Goal: Task Accomplishment & Management: Manage account settings

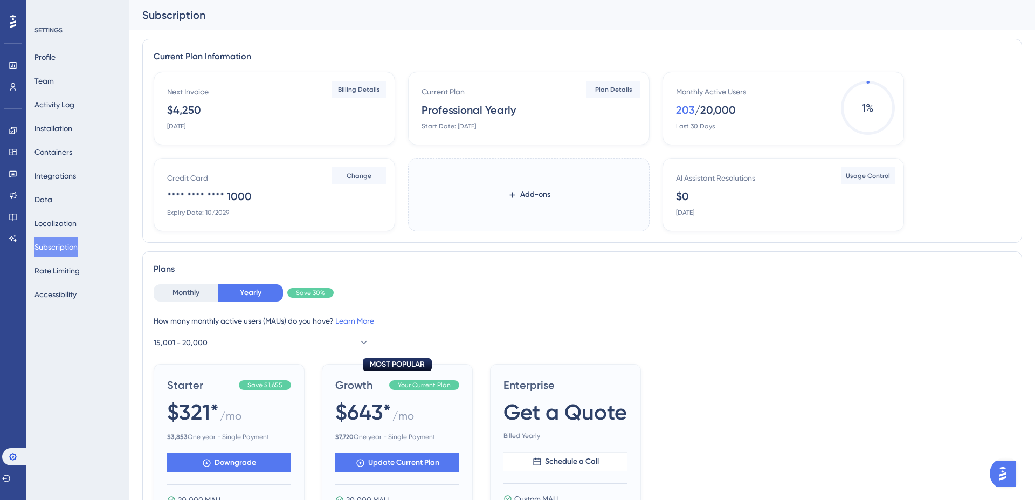
click at [279, 113] on div "Next Invoice $4,250 [DATE]" at bounding box center [276, 107] width 219 height 45
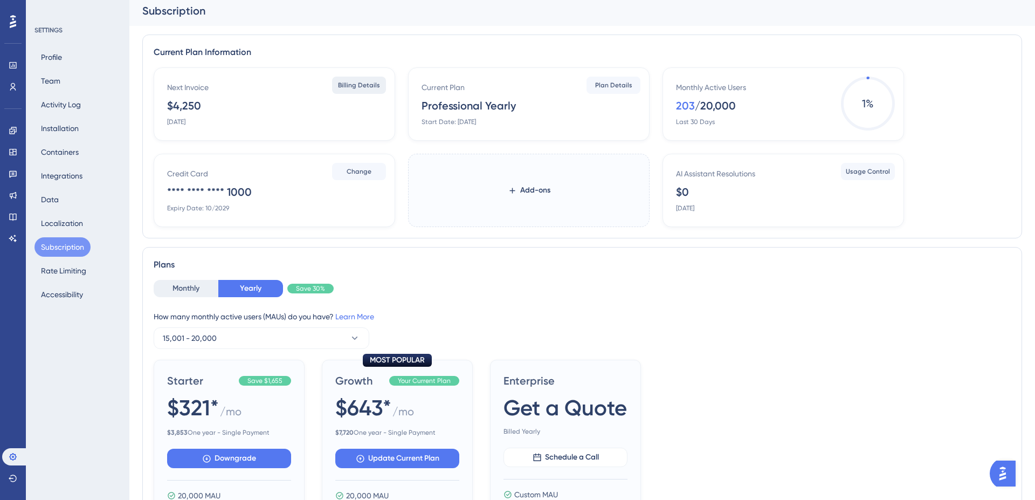
click at [378, 88] on span "Billing Details" at bounding box center [359, 85] width 42 height 9
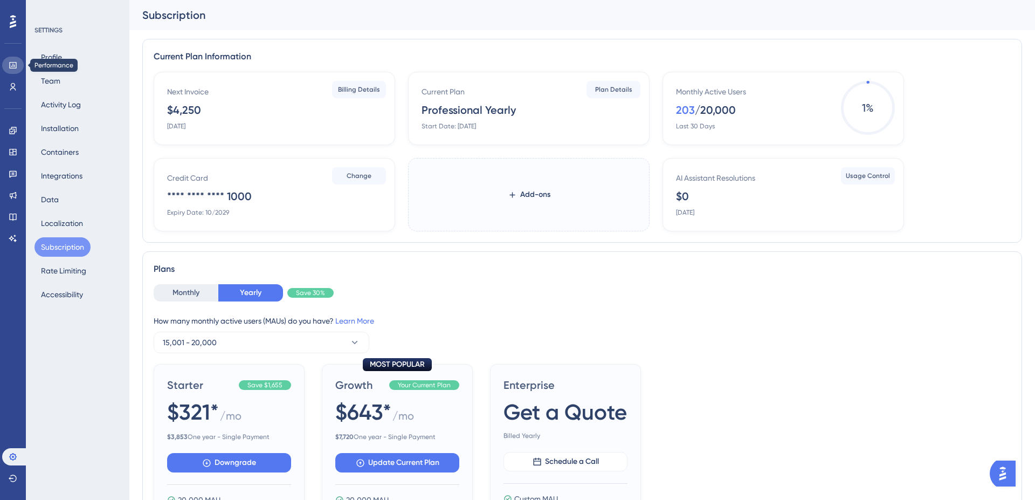
click at [11, 63] on icon at bounding box center [13, 65] width 9 height 9
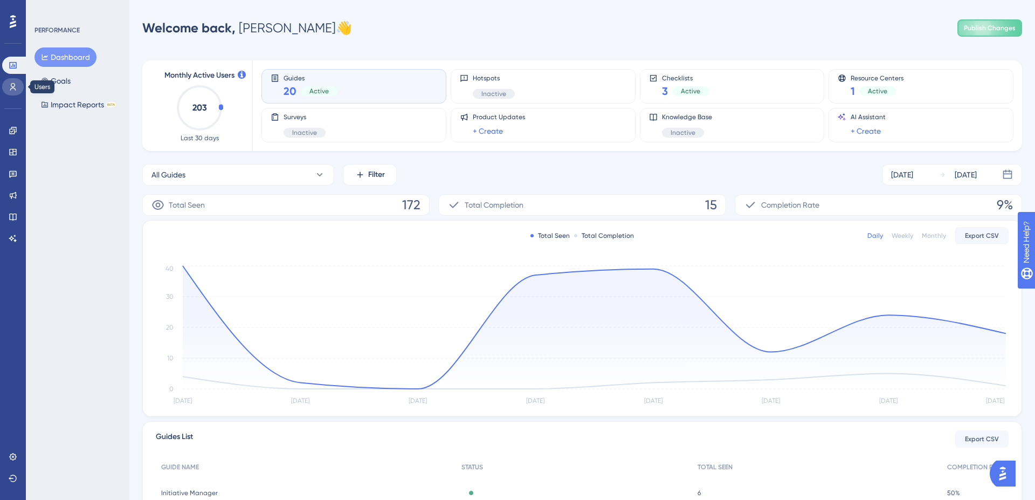
click at [13, 88] on icon at bounding box center [13, 86] width 9 height 9
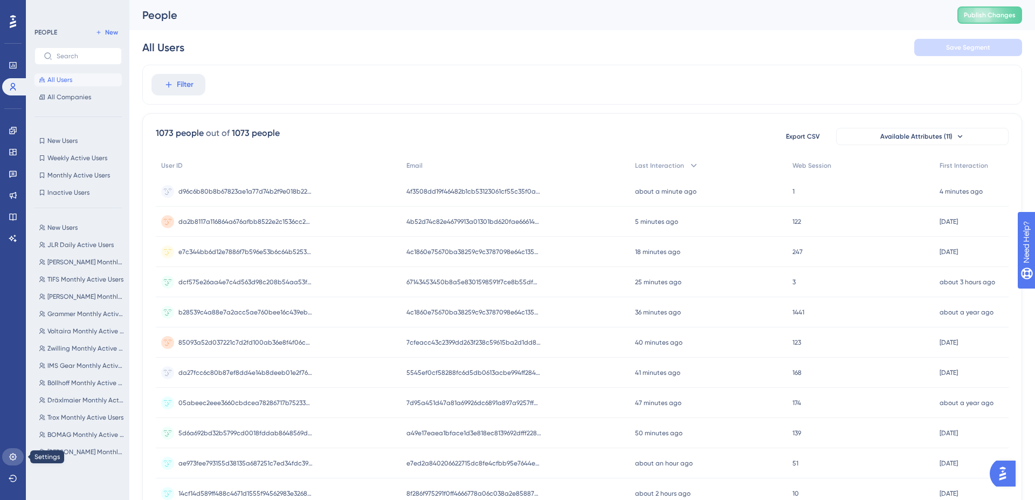
click at [11, 455] on icon at bounding box center [13, 456] width 9 height 9
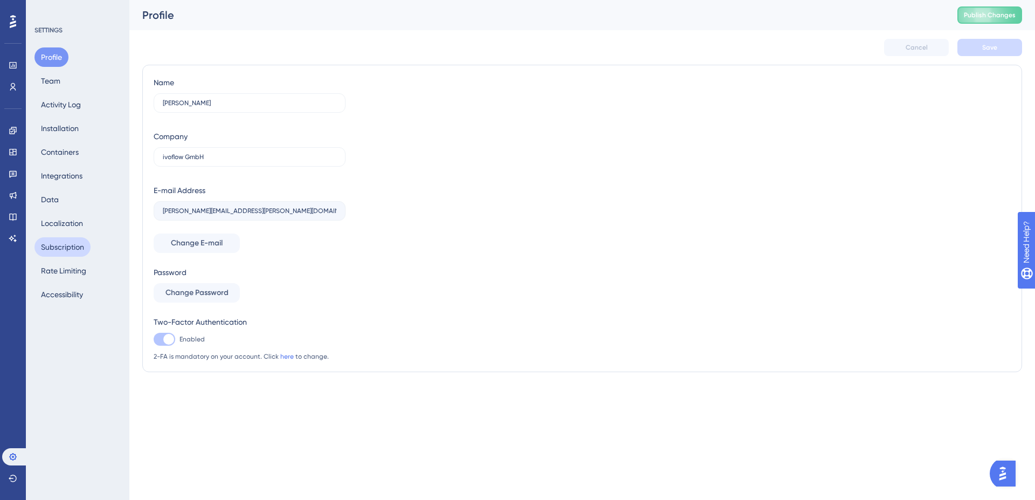
click at [73, 248] on button "Subscription" at bounding box center [62, 246] width 56 height 19
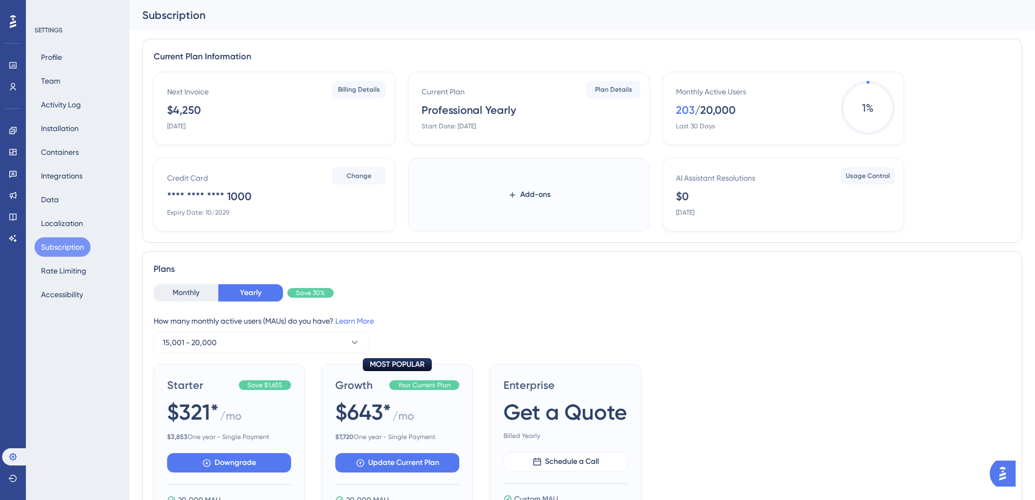
drag, startPoint x: 209, startPoint y: 115, endPoint x: 170, endPoint y: 109, distance: 39.3
click at [170, 109] on div "Next Invoice $4,250 November 1, 2025" at bounding box center [276, 107] width 219 height 45
click at [71, 105] on button "Activity Log" at bounding box center [60, 104] width 53 height 19
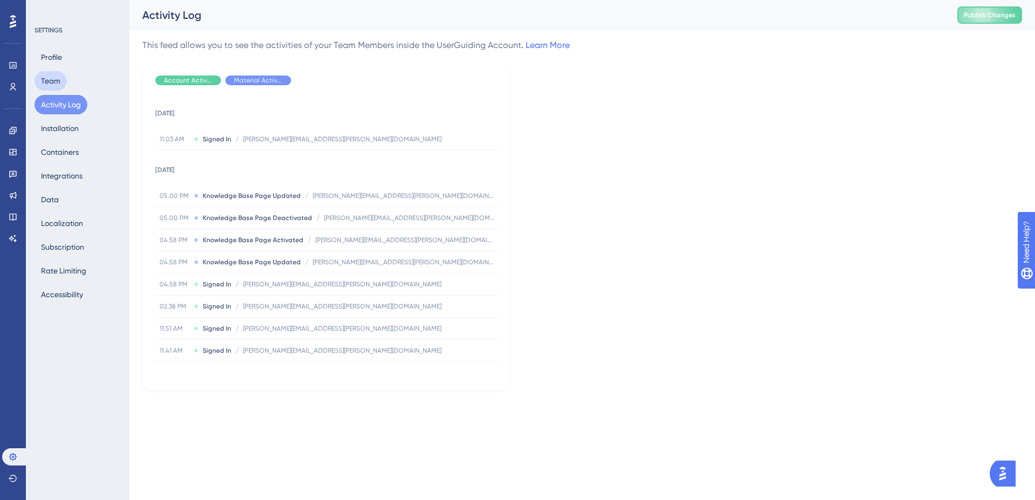
click at [59, 85] on button "Team" at bounding box center [50, 80] width 32 height 19
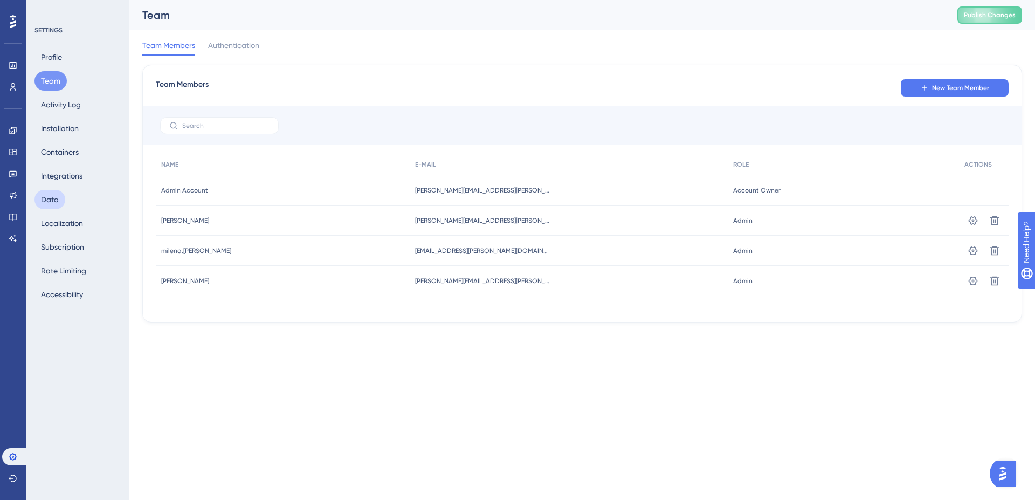
click at [61, 206] on button "Data" at bounding box center [49, 199] width 31 height 19
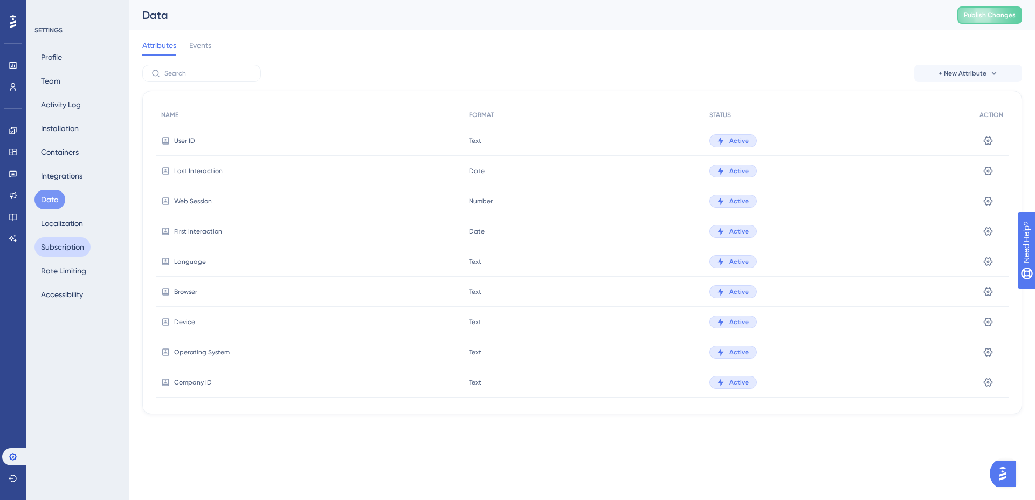
click at [67, 247] on button "Subscription" at bounding box center [62, 246] width 56 height 19
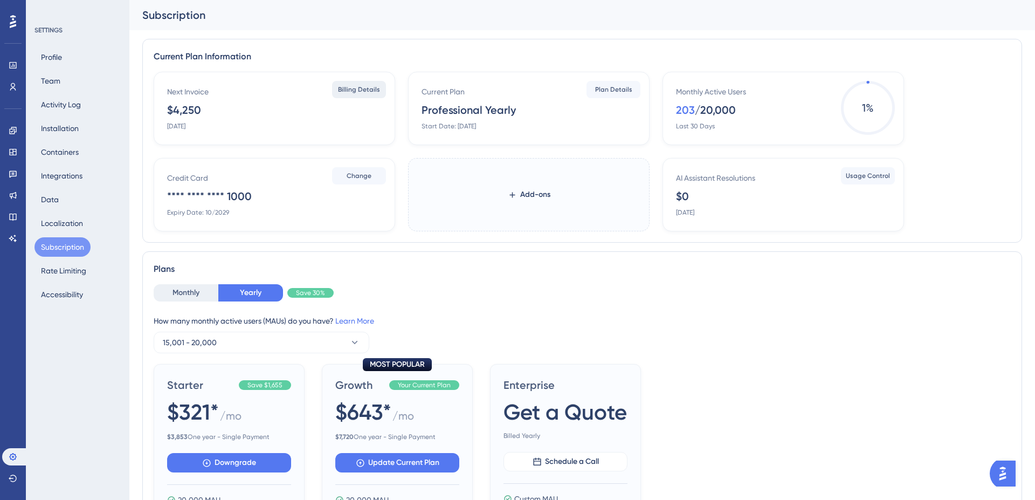
click at [335, 97] on button "Billing Details" at bounding box center [359, 89] width 54 height 17
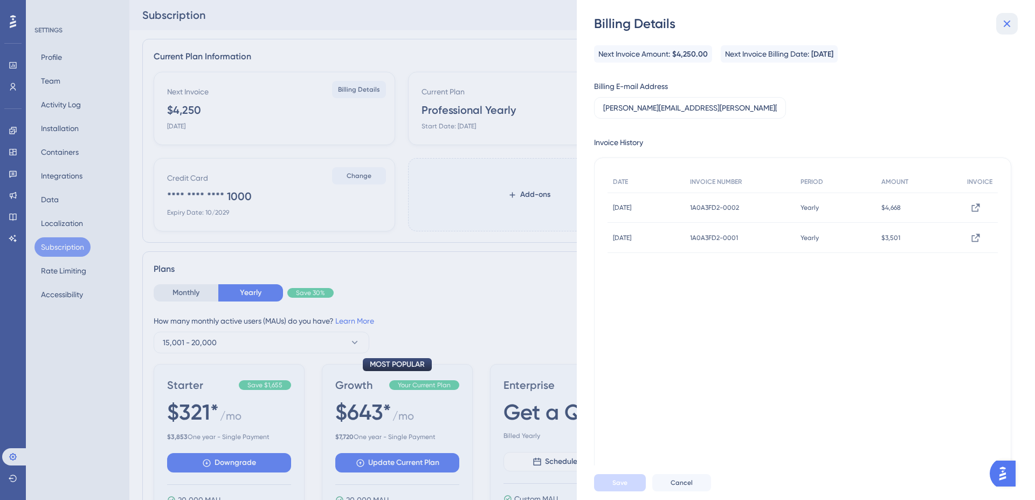
click at [1011, 23] on icon at bounding box center [1006, 23] width 13 height 13
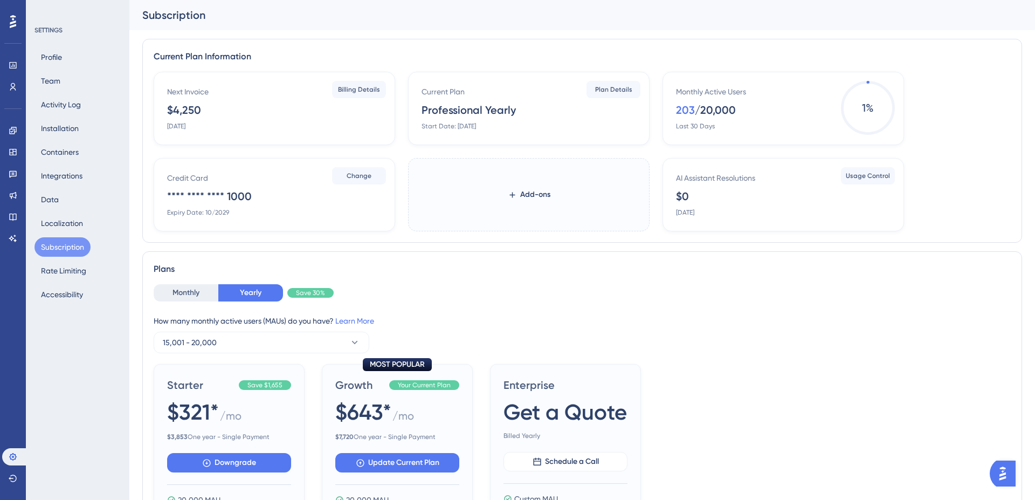
click at [177, 109] on div "$4,250" at bounding box center [184, 109] width 34 height 15
click at [353, 96] on button "Billing Details" at bounding box center [359, 89] width 54 height 17
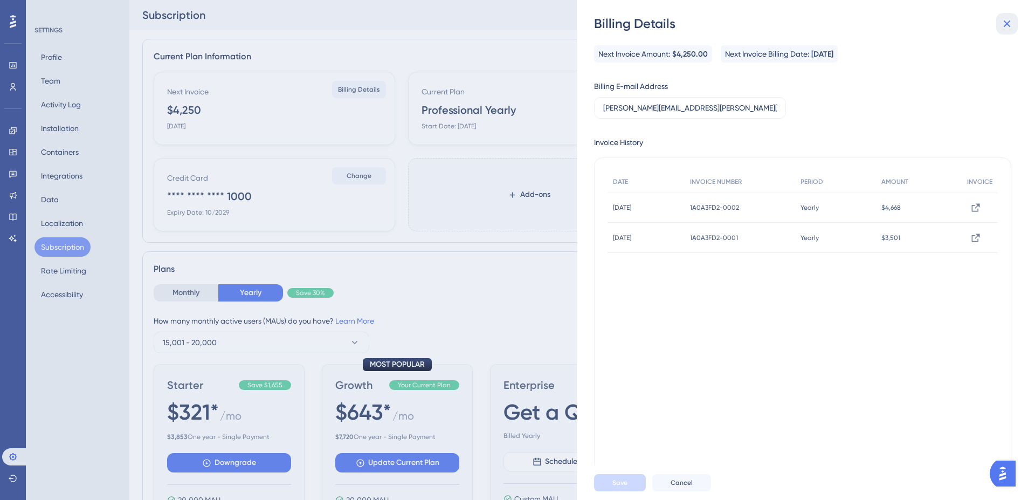
click at [1001, 22] on icon at bounding box center [1006, 23] width 13 height 13
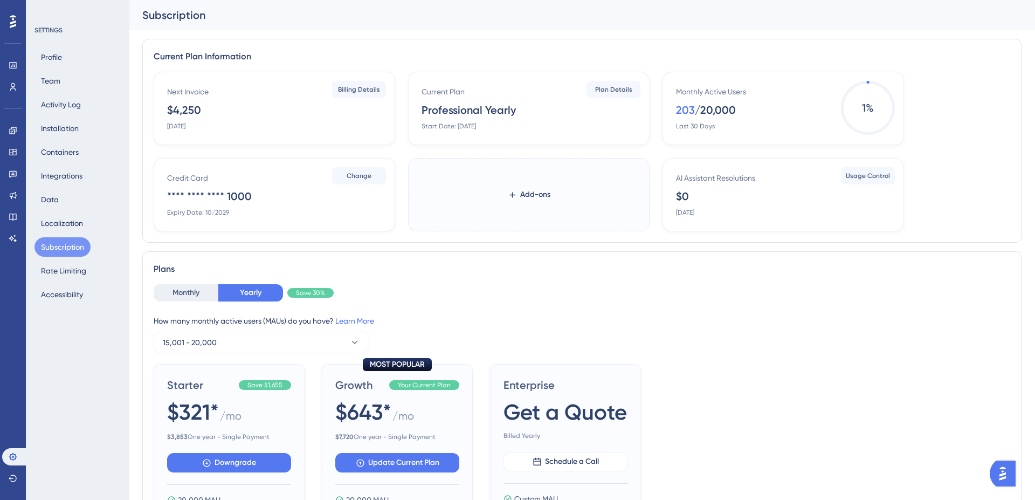
click at [183, 109] on div "$4,250" at bounding box center [184, 109] width 34 height 15
click at [16, 154] on icon at bounding box center [12, 152] width 7 height 6
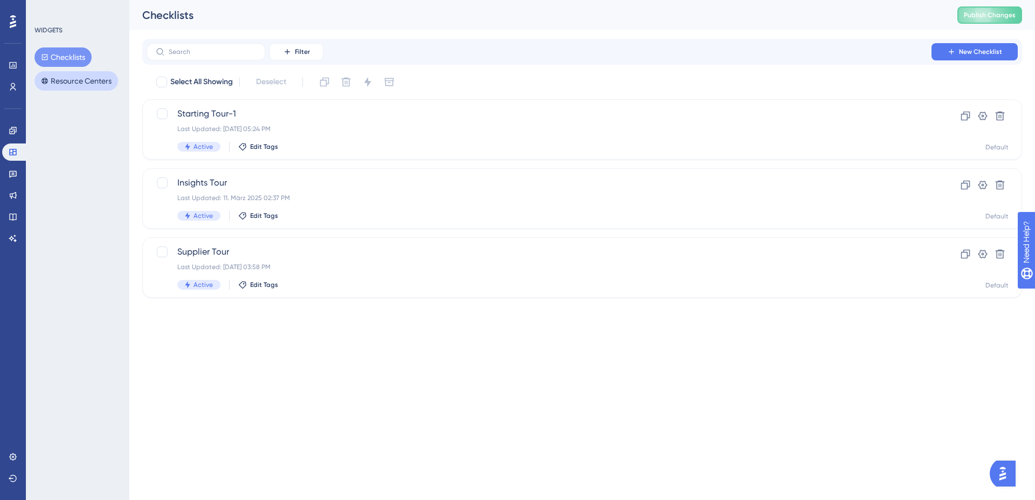
click at [66, 74] on button "Resource Centers" at bounding box center [76, 80] width 84 height 19
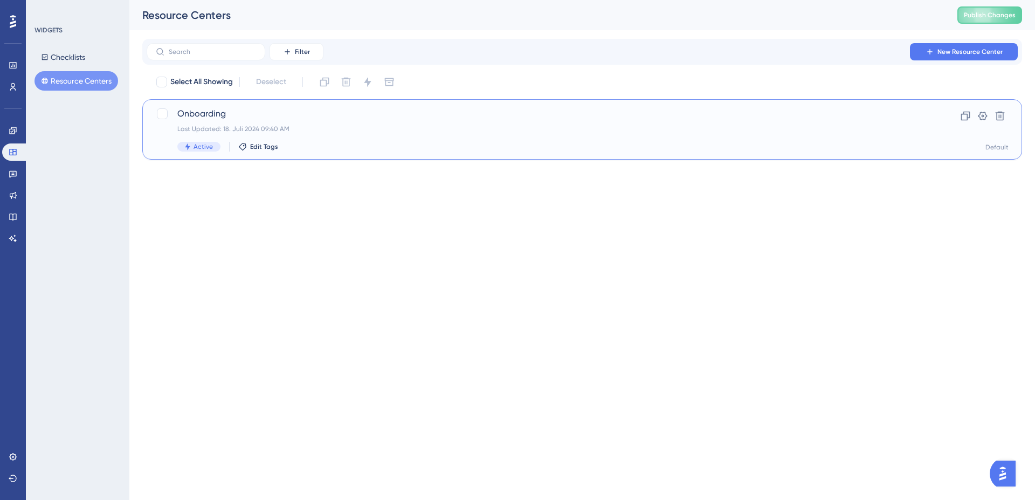
click at [228, 116] on span "Onboarding" at bounding box center [538, 113] width 723 height 13
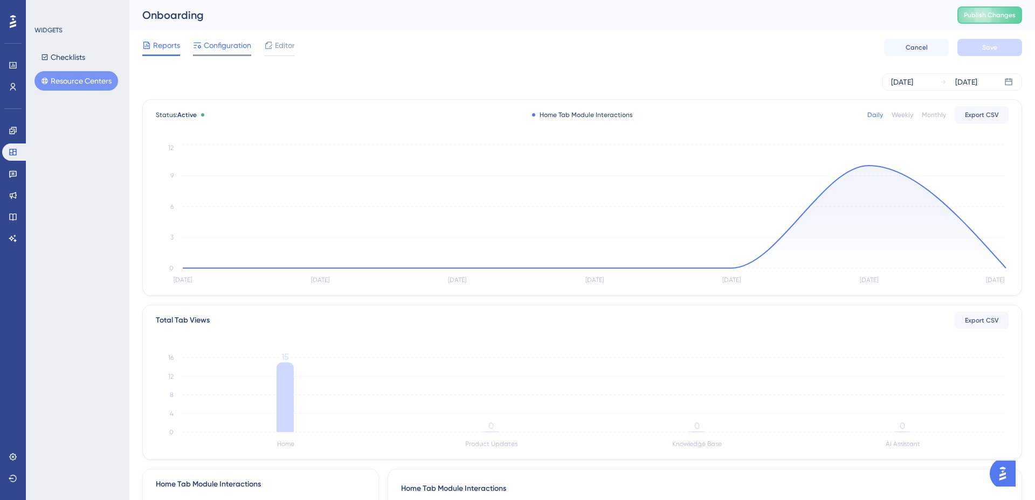
click at [234, 46] on span "Configuration" at bounding box center [227, 45] width 47 height 13
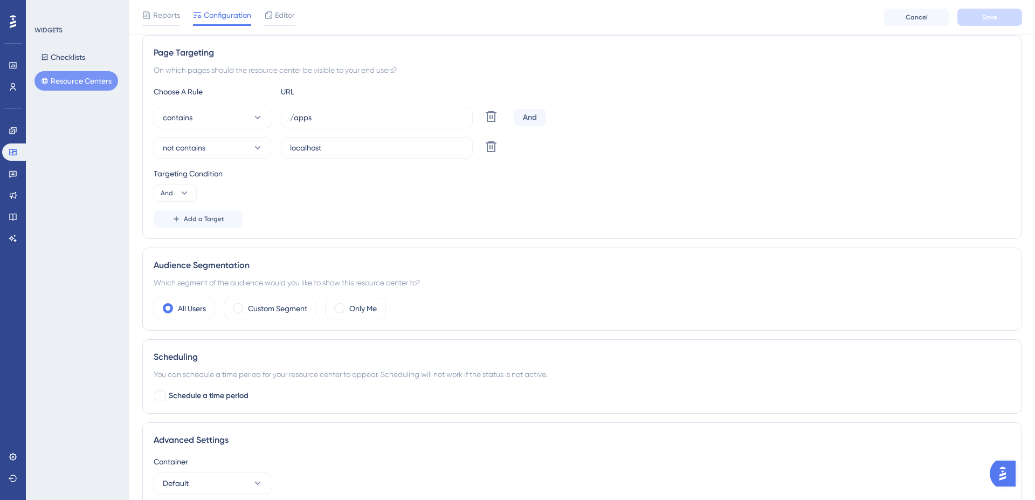
scroll to position [265, 0]
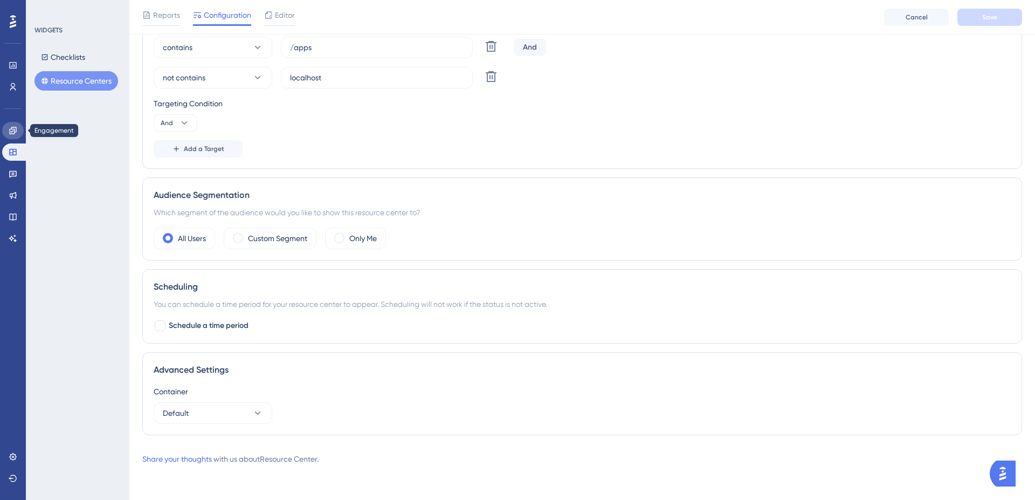
click at [15, 133] on icon at bounding box center [13, 130] width 9 height 9
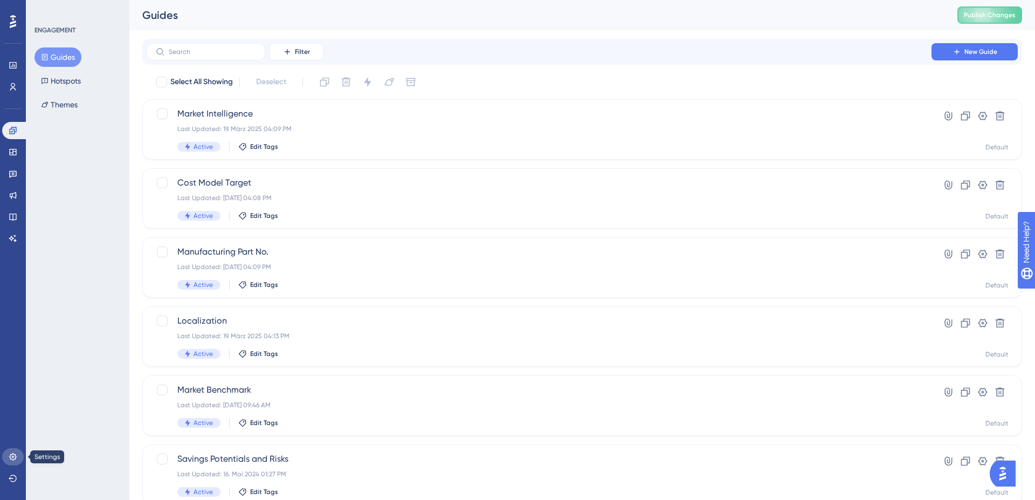
click at [8, 454] on link at bounding box center [13, 456] width 22 height 17
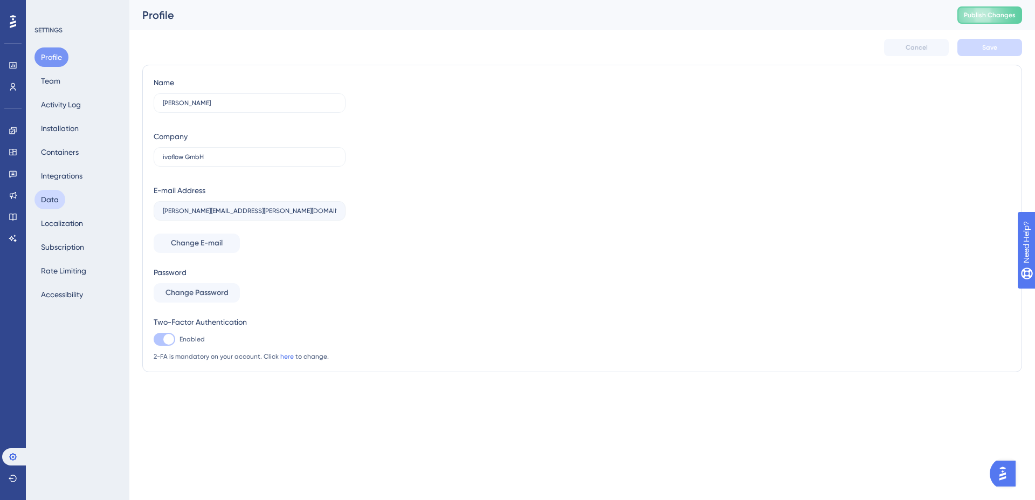
click at [57, 205] on button "Data" at bounding box center [49, 199] width 31 height 19
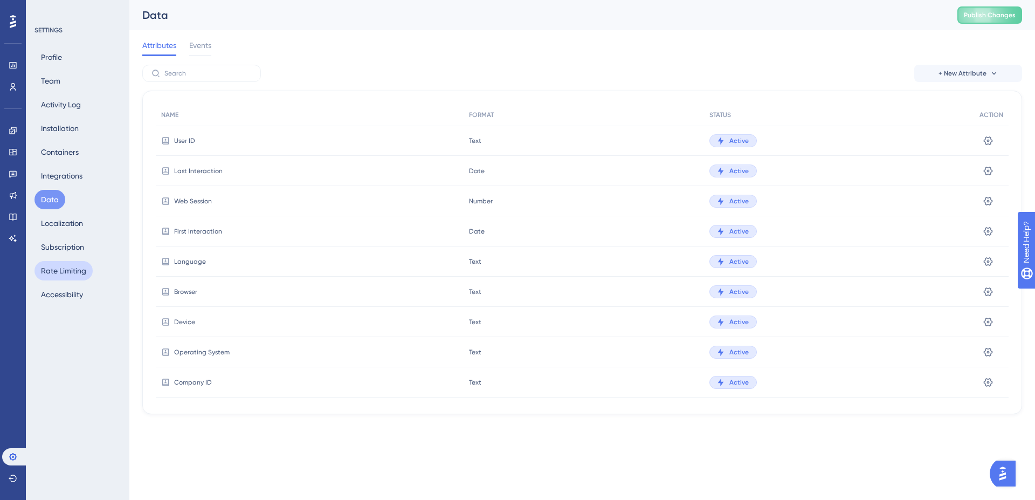
click at [67, 272] on button "Rate Limiting" at bounding box center [63, 270] width 58 height 19
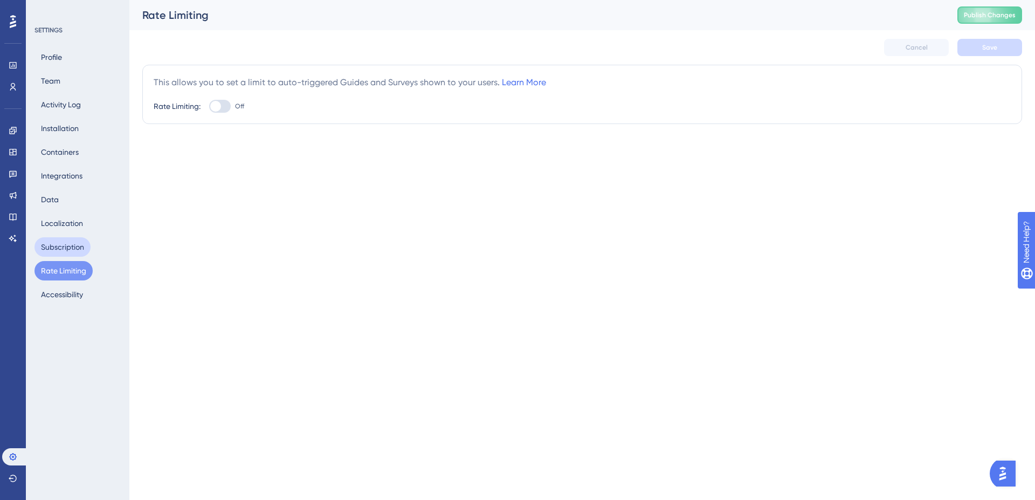
click at [78, 252] on button "Subscription" at bounding box center [62, 246] width 56 height 19
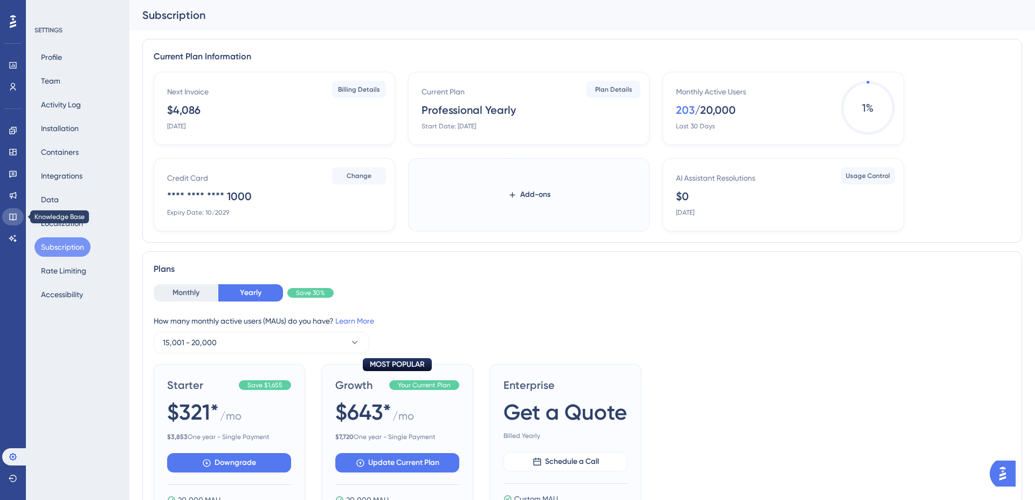
click at [16, 220] on icon at bounding box center [13, 216] width 9 height 9
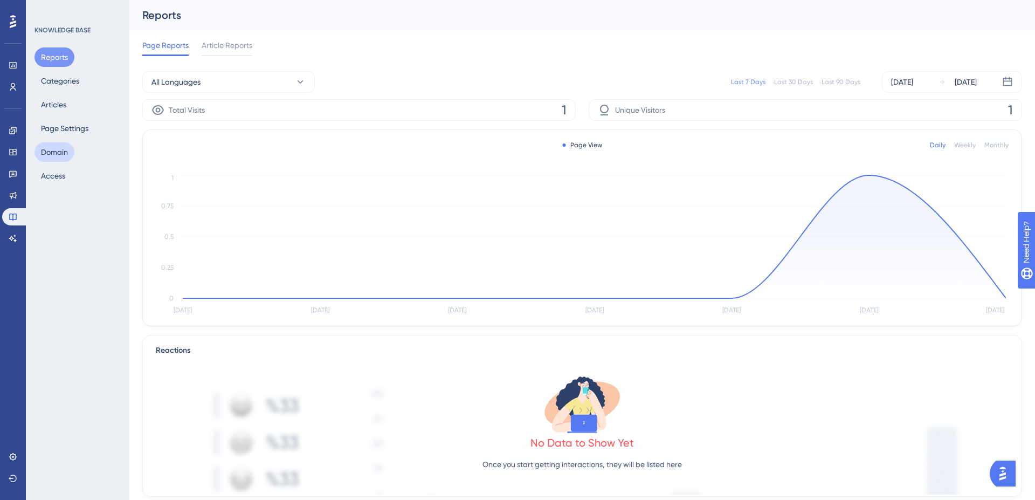
click at [62, 149] on button "Domain" at bounding box center [54, 151] width 40 height 19
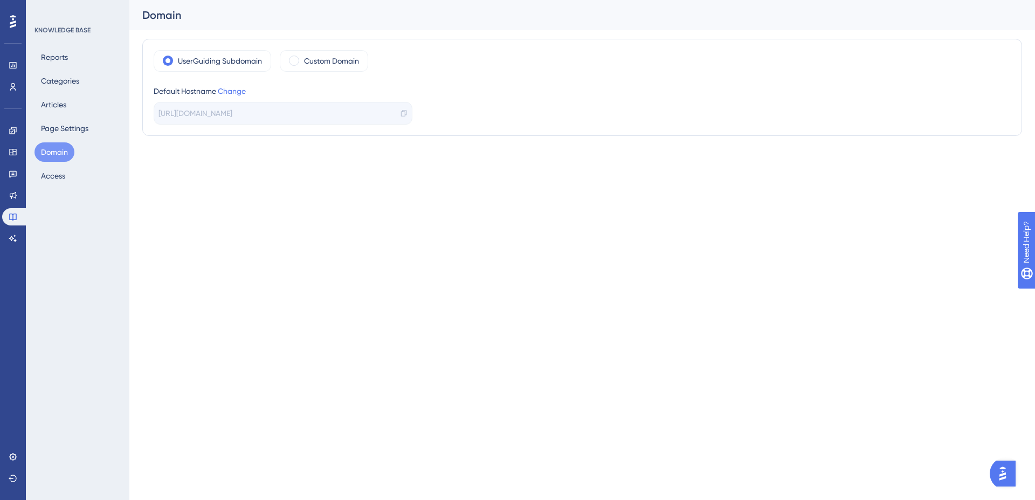
click at [229, 113] on span "[URL][DOMAIN_NAME]" at bounding box center [195, 113] width 74 height 13
click at [13, 151] on icon at bounding box center [12, 152] width 7 height 6
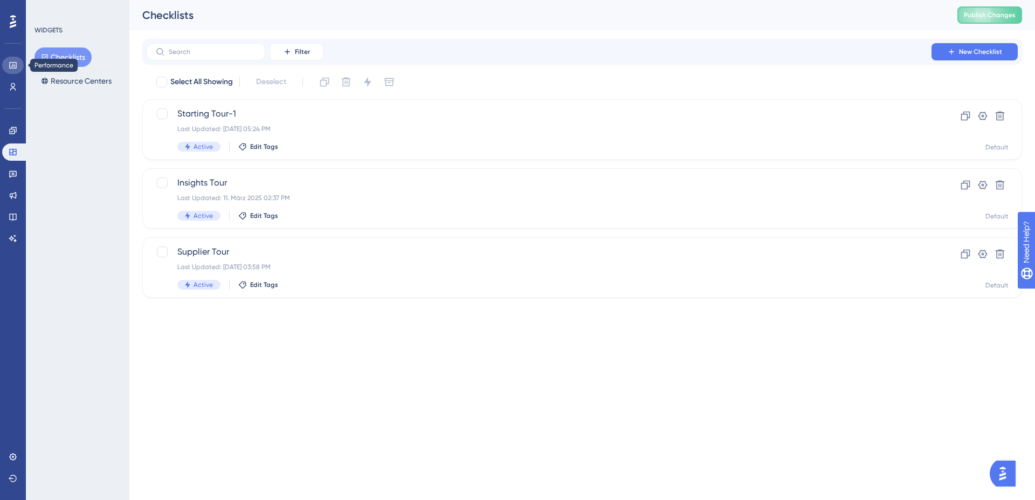
click at [13, 63] on icon at bounding box center [12, 65] width 7 height 6
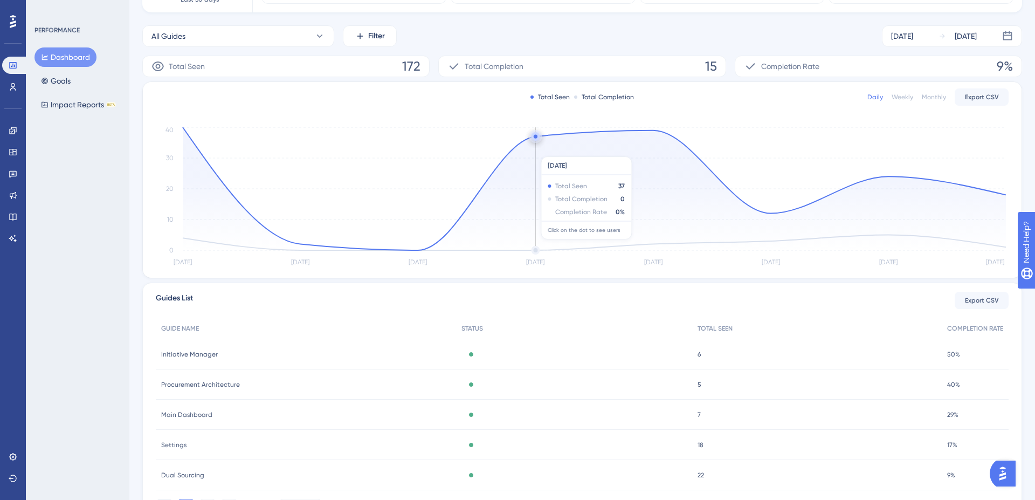
scroll to position [141, 0]
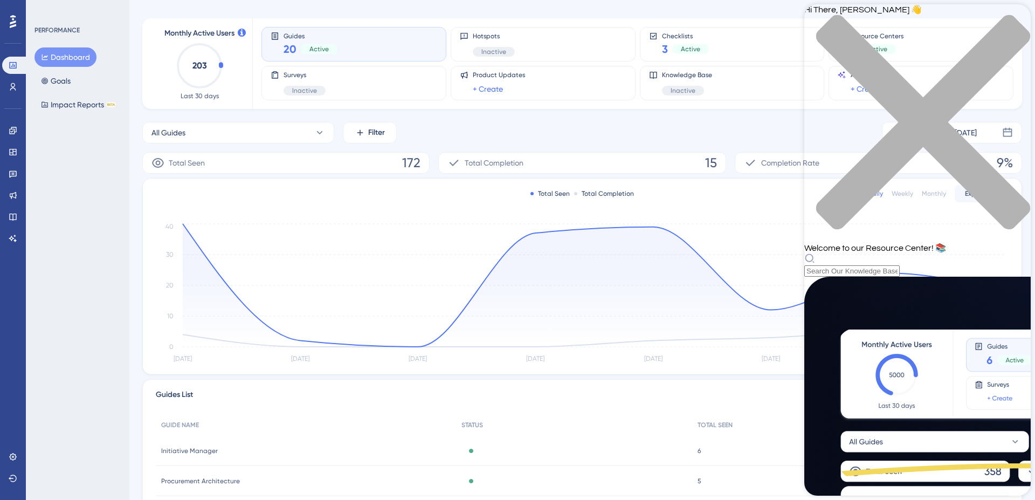
scroll to position [0, 0]
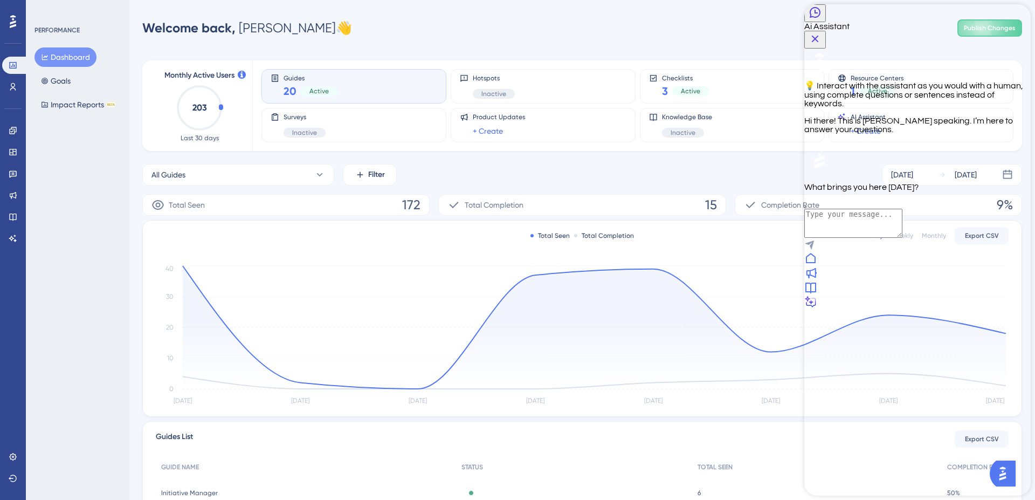
click at [817, 265] on icon at bounding box center [810, 258] width 13 height 13
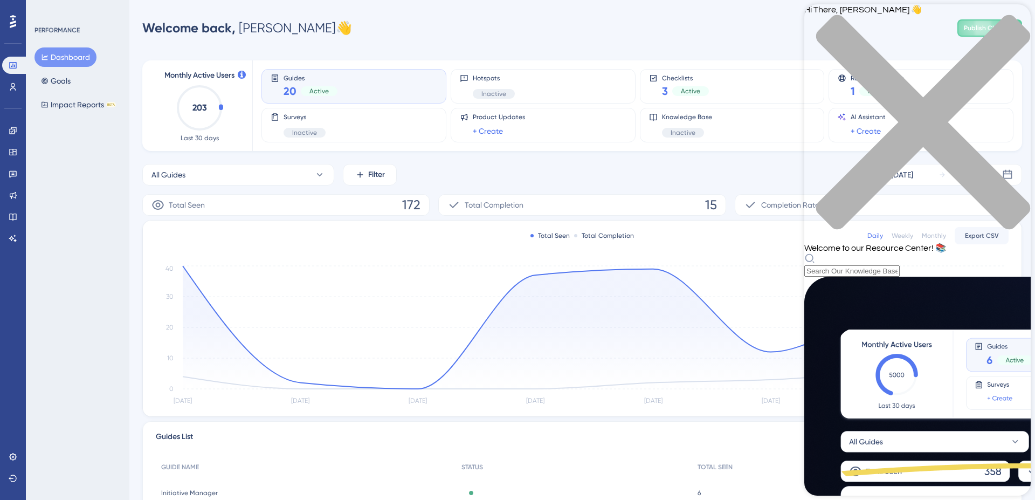
click at [130, 136] on div "Performance Users Engagement Widgets Feedback Product Updates Knowledge Base AI…" at bounding box center [581, 348] width 905 height 663
click at [1009, 23] on icon "close resource center" at bounding box center [917, 128] width 226 height 226
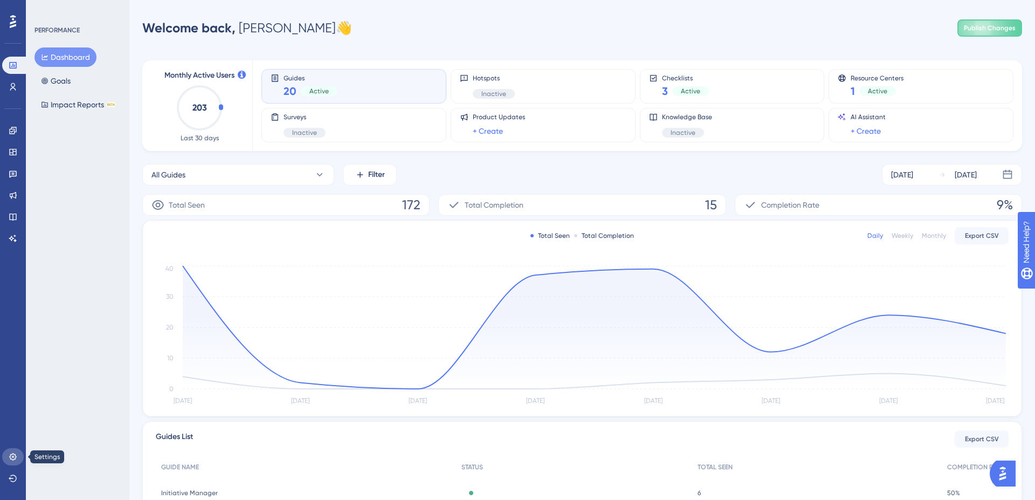
click at [14, 454] on icon at bounding box center [12, 456] width 7 height 7
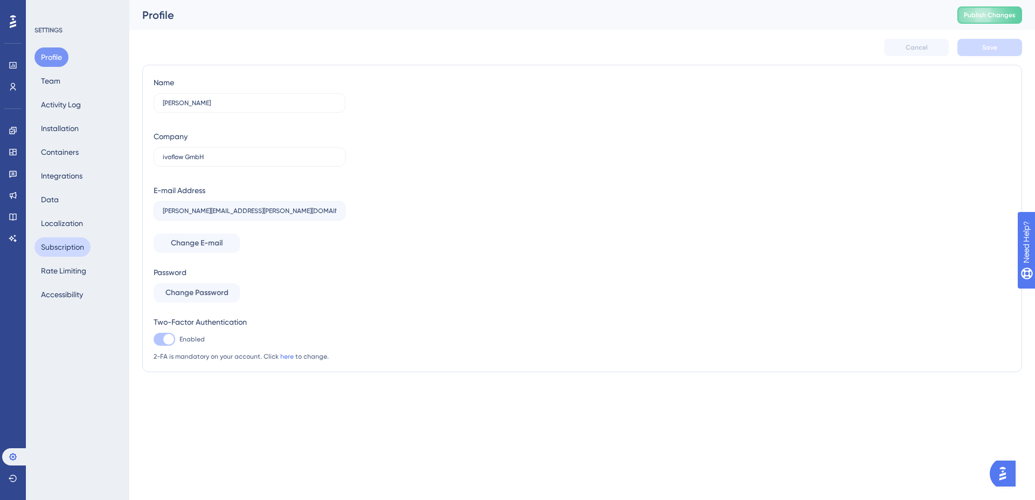
click at [70, 248] on button "Subscription" at bounding box center [62, 246] width 56 height 19
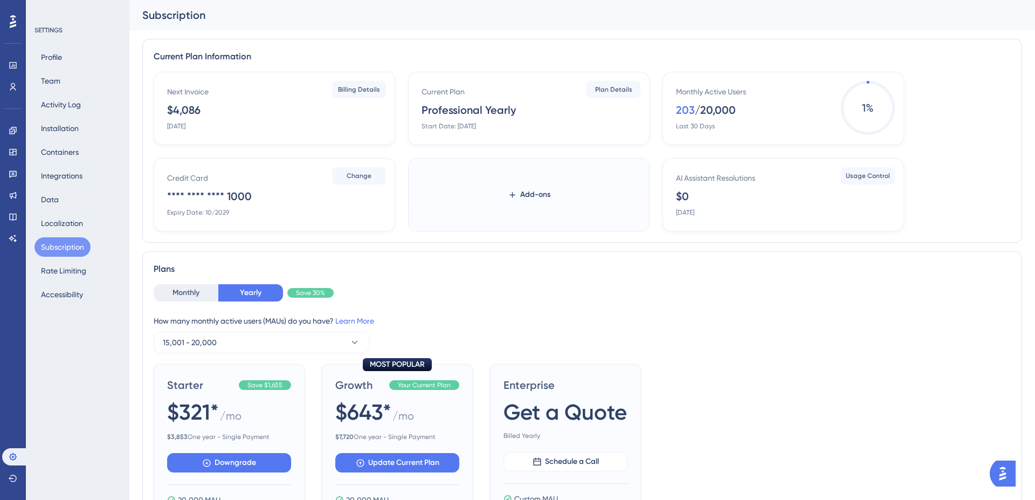
drag, startPoint x: 679, startPoint y: 111, endPoint x: 696, endPoint y: 110, distance: 16.7
click at [696, 110] on div "203 / 20,000" at bounding box center [706, 109] width 60 height 15
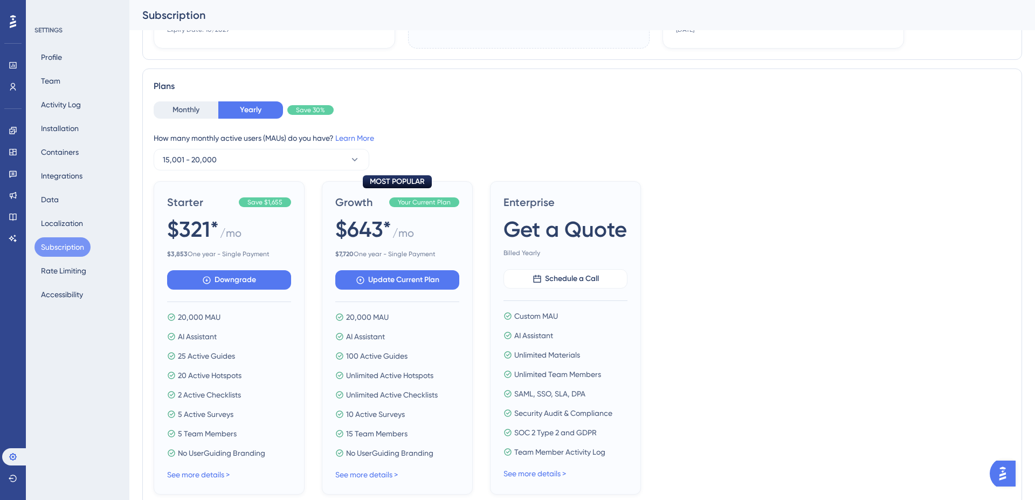
scroll to position [192, 0]
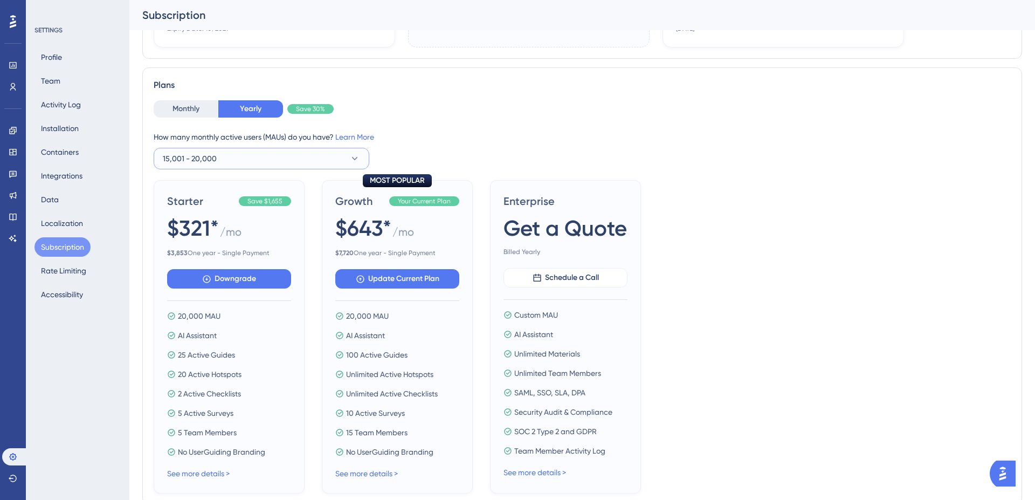
click at [346, 159] on button "15,001 - 20,000" at bounding box center [262, 159] width 216 height 22
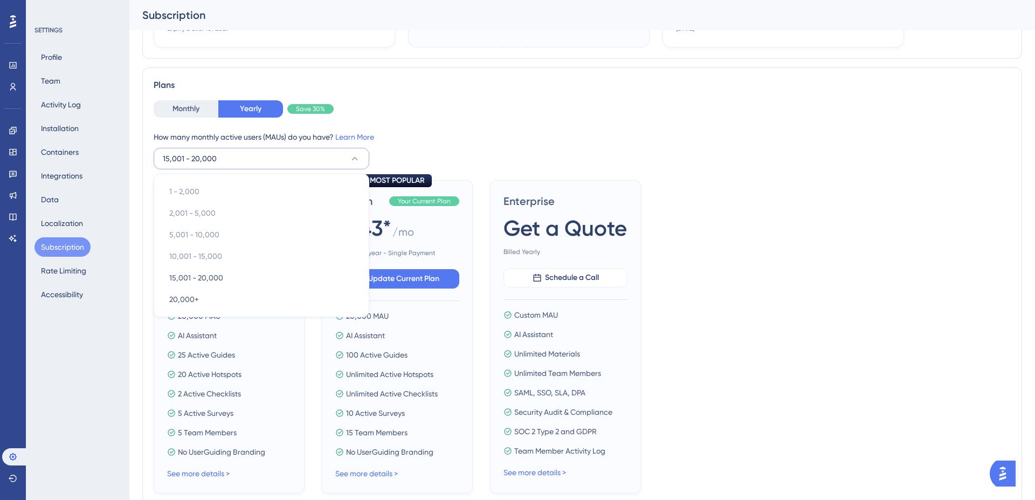
click at [626, 155] on div "How many monthly active users ([PERSON_NAME]) do you have? Learn More 15,001 - …" at bounding box center [582, 149] width 857 height 39
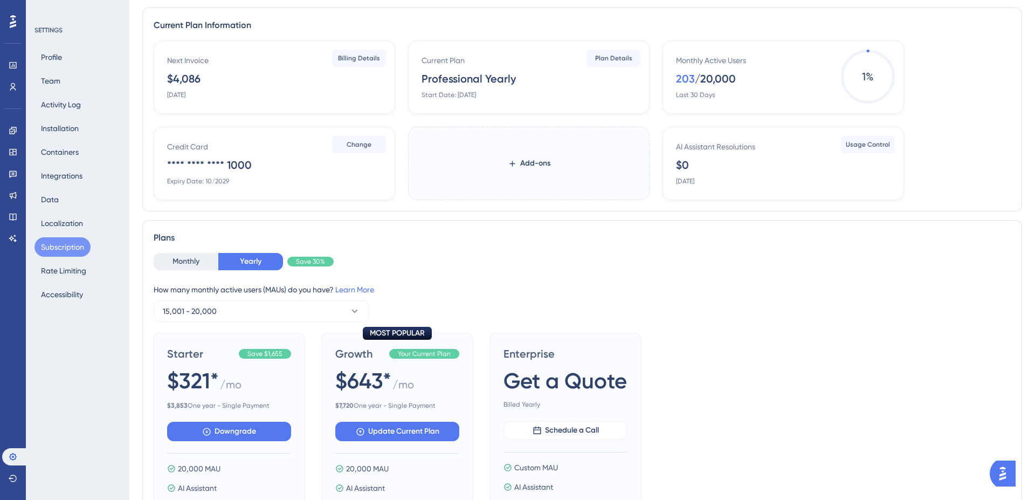
scroll to position [0, 0]
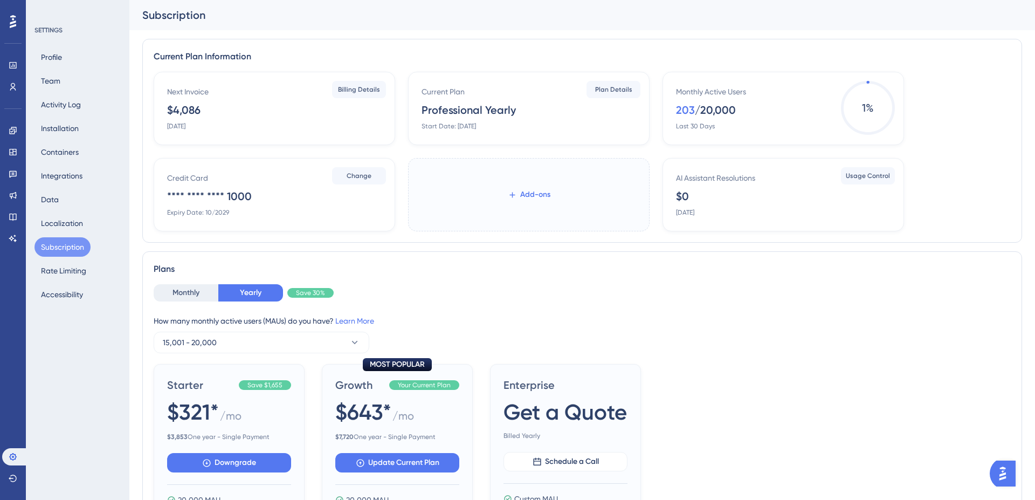
click at [541, 193] on span "Add-ons" at bounding box center [535, 194] width 30 height 13
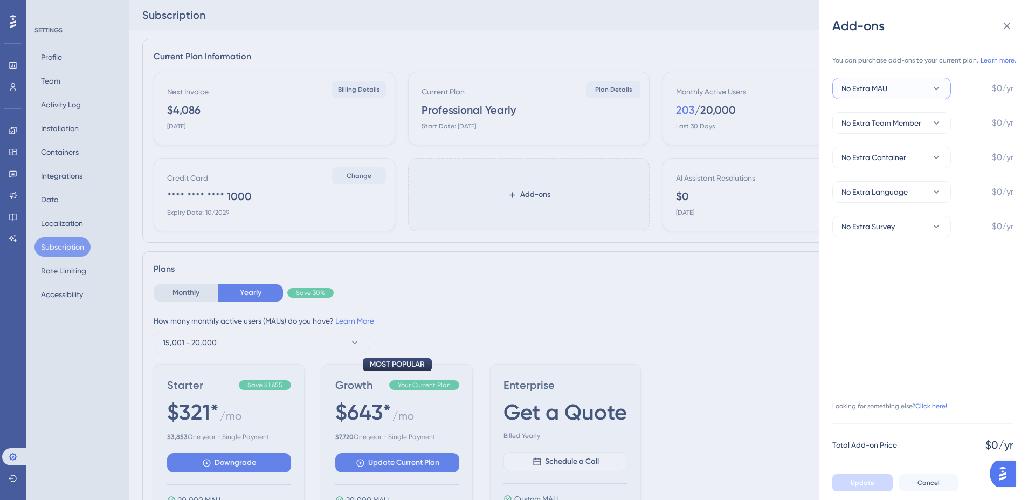
click at [897, 86] on button "No Extra MAU" at bounding box center [891, 89] width 119 height 22
click at [1010, 21] on icon at bounding box center [1006, 25] width 13 height 13
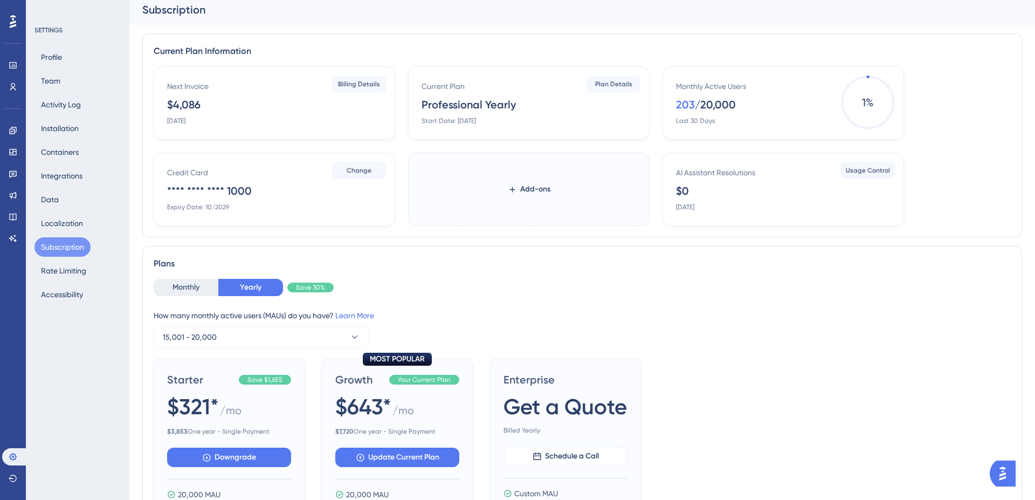
scroll to position [6, 0]
